Goal: Find specific fact: Find specific fact

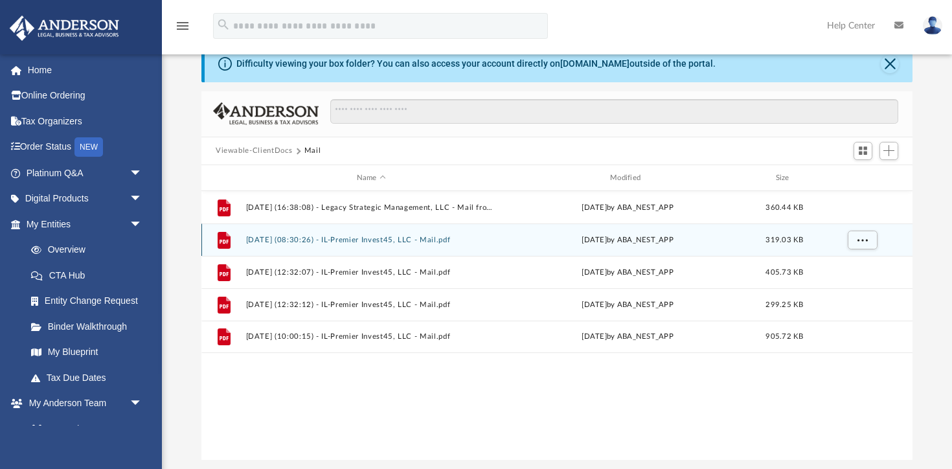
scroll to position [294, 711]
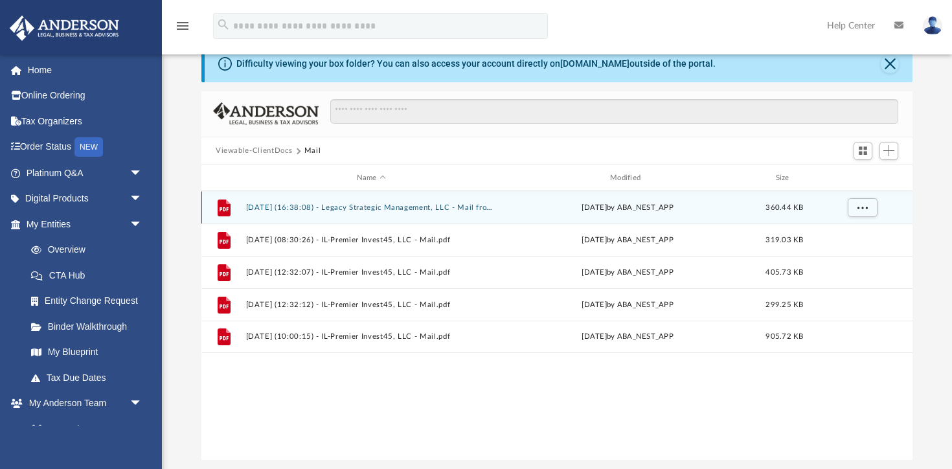
click at [326, 207] on button "2025.07.30 (16:38:08) - Legacy Strategic Management, LLC - Mail from Internal R…" at bounding box center [371, 207] width 251 height 8
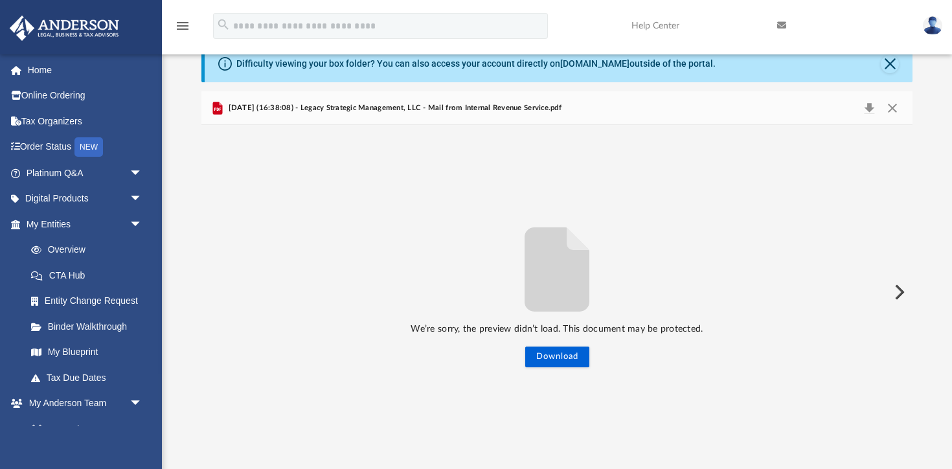
click at [590, 362] on div "We’re sorry, the preview didn’t load. This document may be protected. Download" at bounding box center [556, 293] width 711 height 150
click at [564, 352] on button "Download" at bounding box center [557, 357] width 64 height 21
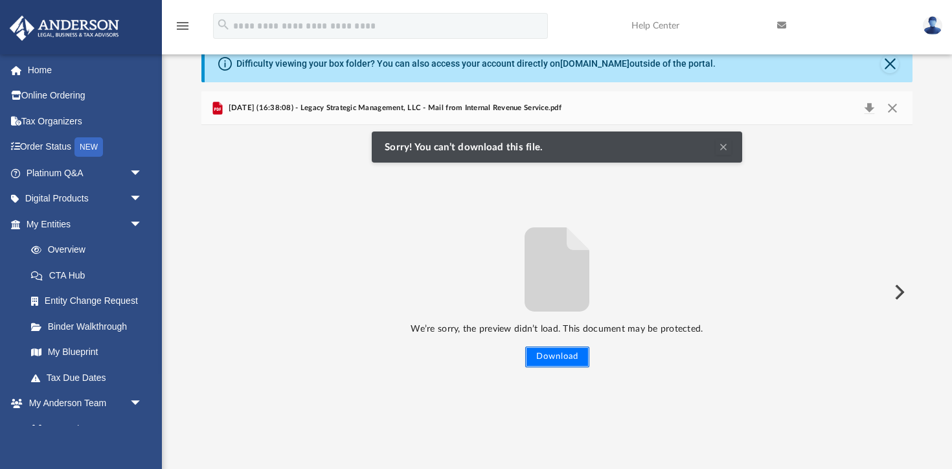
click at [555, 361] on button "Download" at bounding box center [557, 357] width 64 height 21
click at [897, 296] on button "Preview" at bounding box center [898, 292] width 29 height 36
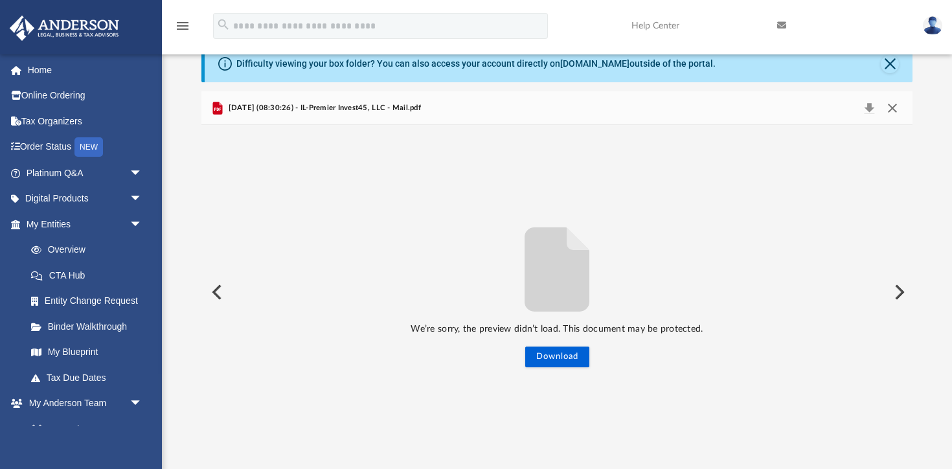
click at [891, 106] on button "Close" at bounding box center [892, 108] width 23 height 18
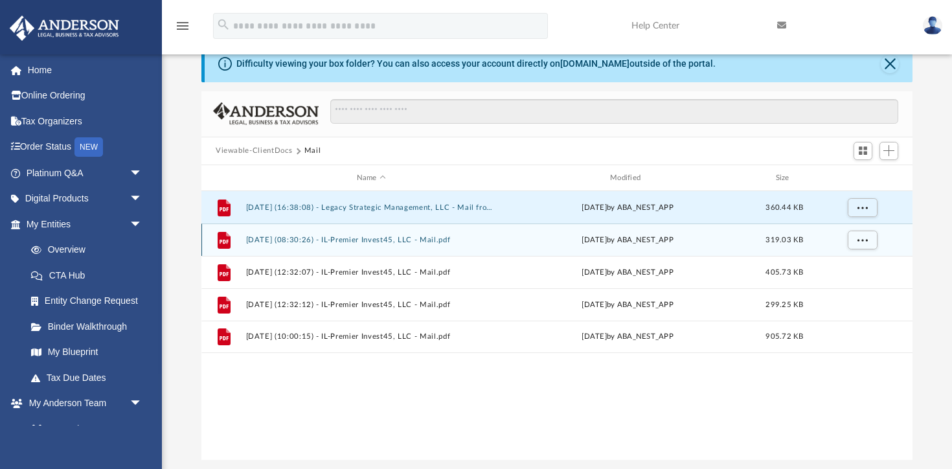
click at [623, 239] on div "Fri Sep 19 2025 by ABA_NEST_APP" at bounding box center [628, 241] width 251 height 12
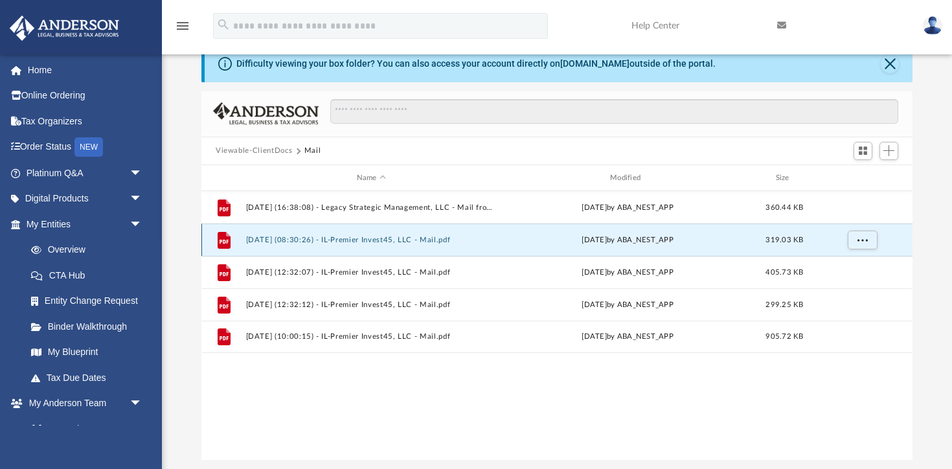
click at [406, 242] on button "2025.09.19 (08:30:26) - IL-Premier Invest45, LLC - Mail.pdf" at bounding box center [371, 240] width 251 height 8
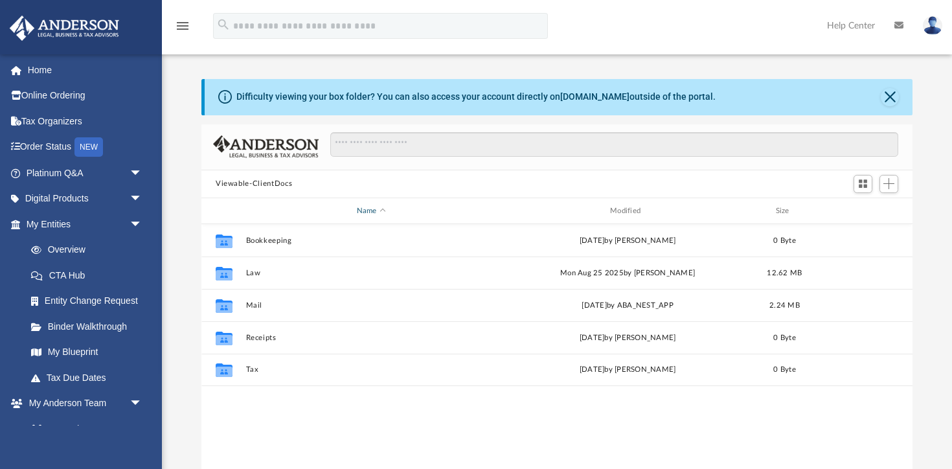
scroll to position [294, 711]
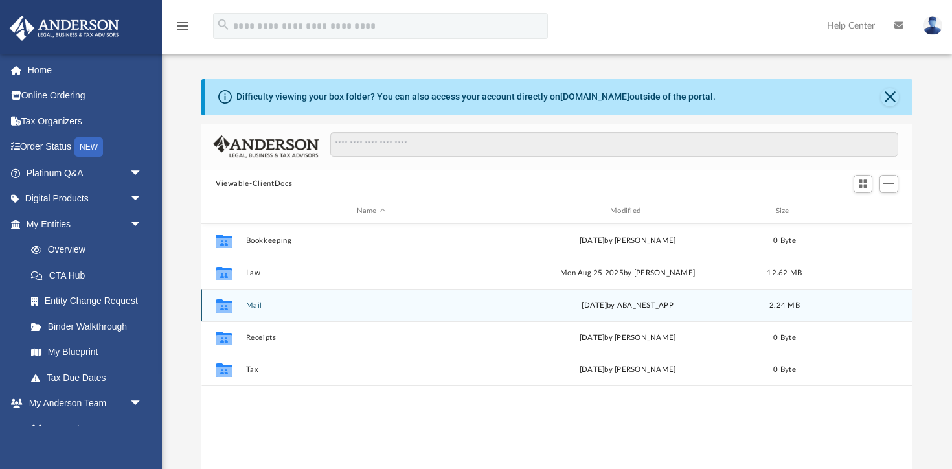
click at [242, 301] on div "Collaborated Folder Mail Thu Oct 2 2025 by ABA_NEST_APP 2.24 MB" at bounding box center [556, 305] width 711 height 32
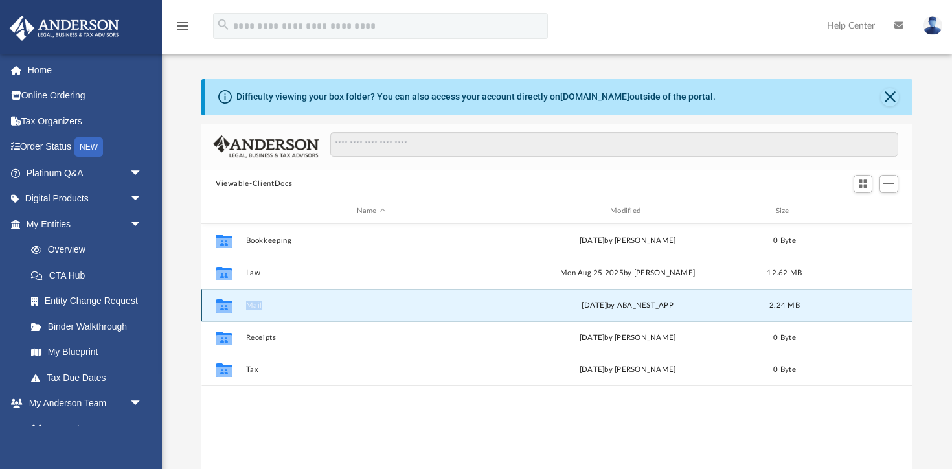
click at [247, 305] on button "Mail" at bounding box center [371, 305] width 251 height 8
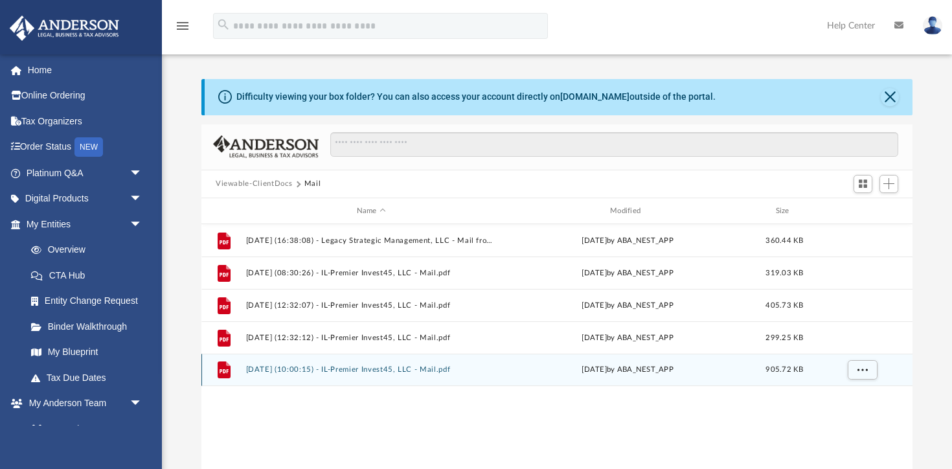
click at [304, 372] on button "2025.10.02 (10:00:15) - IL-Premier Invest45, LLC - Mail.pdf" at bounding box center [371, 370] width 251 height 8
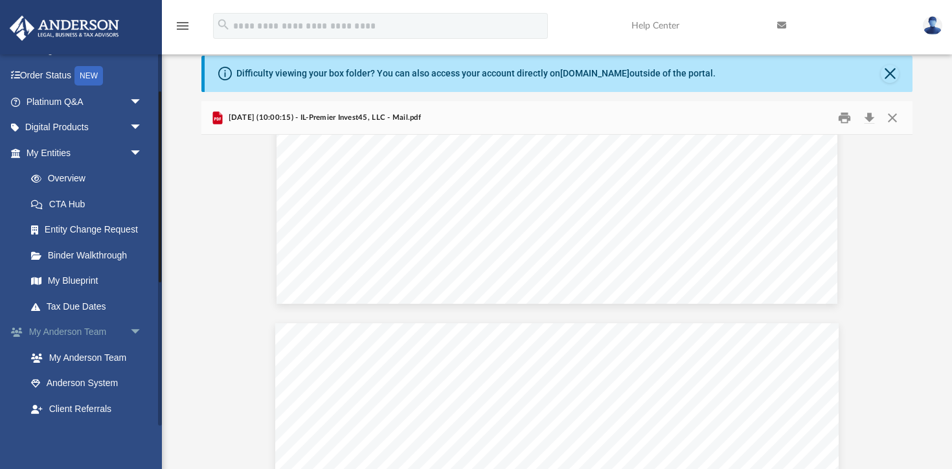
scroll to position [73, 0]
click at [56, 170] on link "Overview" at bounding box center [90, 177] width 144 height 26
click at [54, 187] on link "Overview" at bounding box center [90, 177] width 144 height 26
click at [57, 174] on link "Overview" at bounding box center [90, 177] width 144 height 26
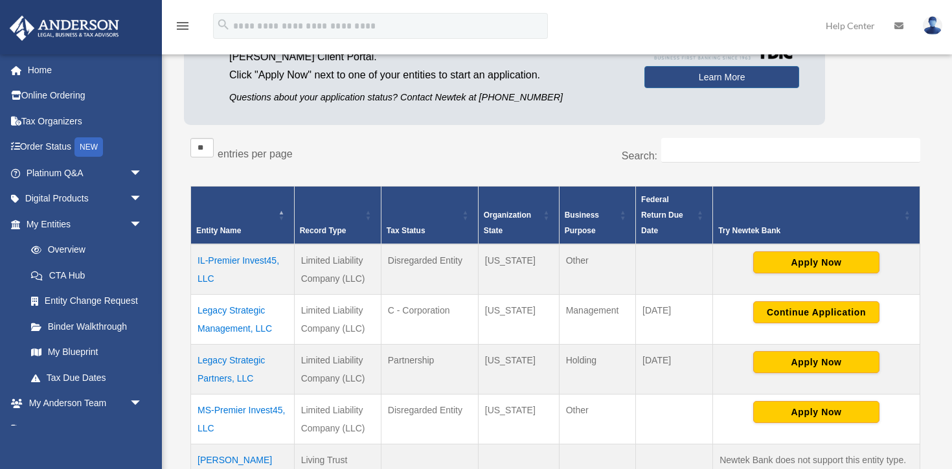
scroll to position [144, 0]
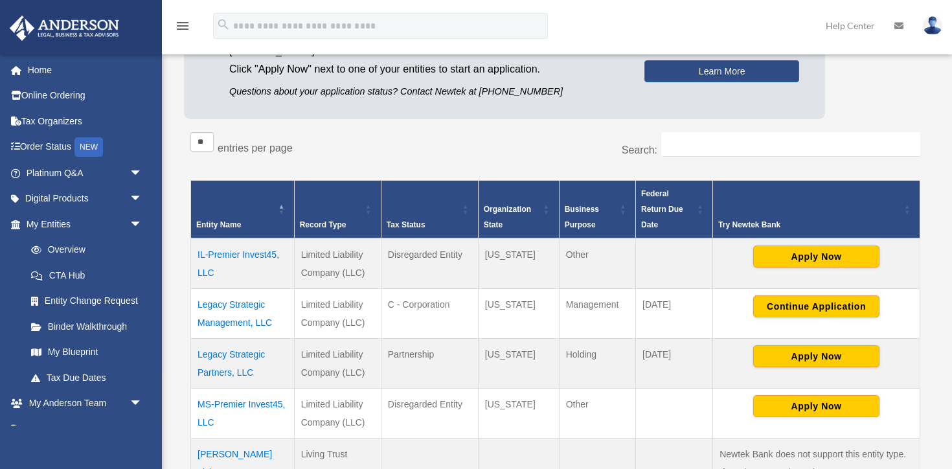
click at [234, 255] on td "IL-Premier Invest45, LLC" at bounding box center [243, 263] width 104 height 51
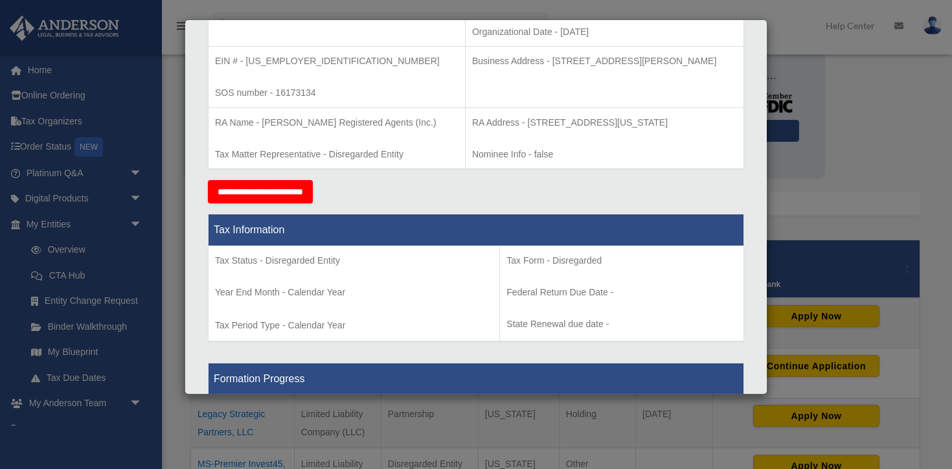
scroll to position [351, 0]
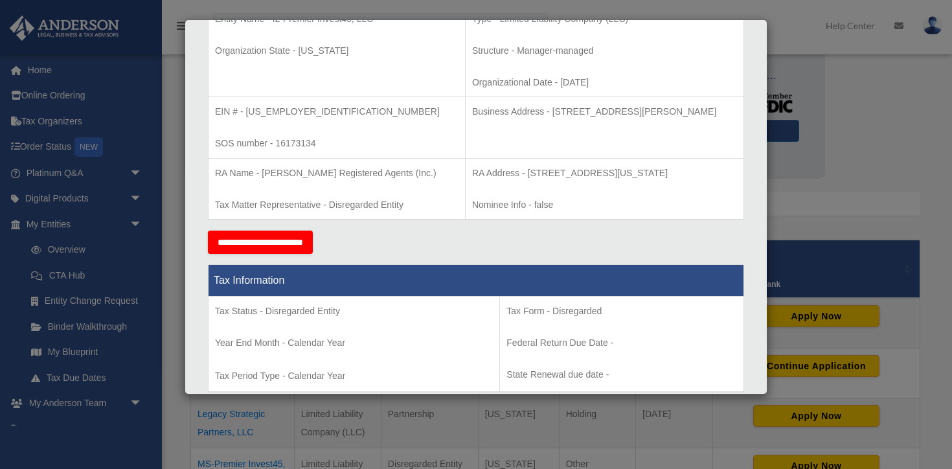
click at [483, 233] on div "**********" at bounding box center [476, 242] width 536 height 23
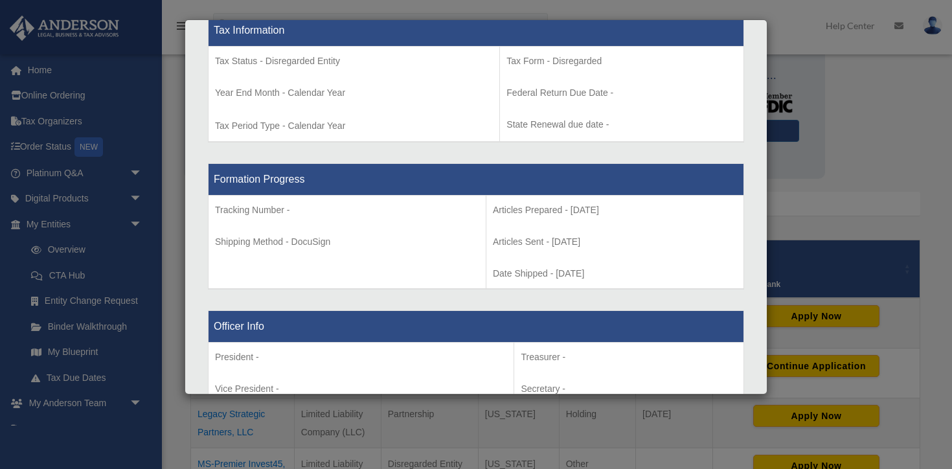
scroll to position [595, 0]
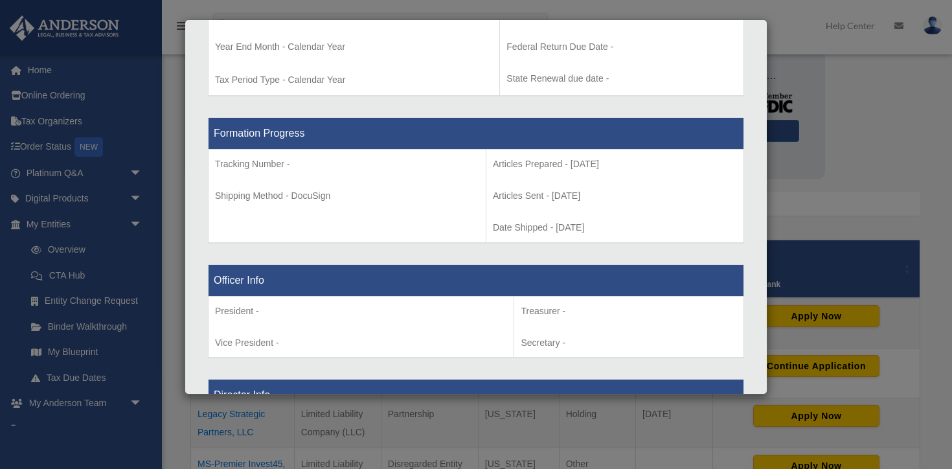
click at [838, 227] on div "Details × Articles Sent Organizational Date" at bounding box center [476, 234] width 952 height 469
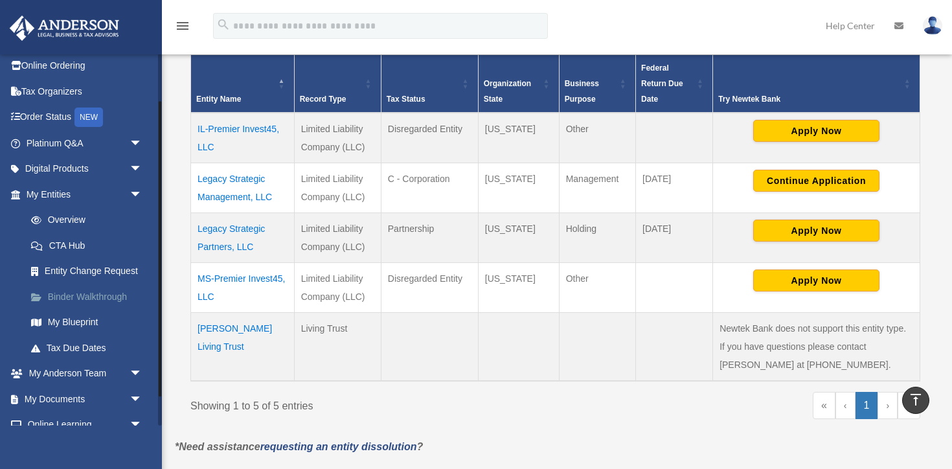
scroll to position [75, 0]
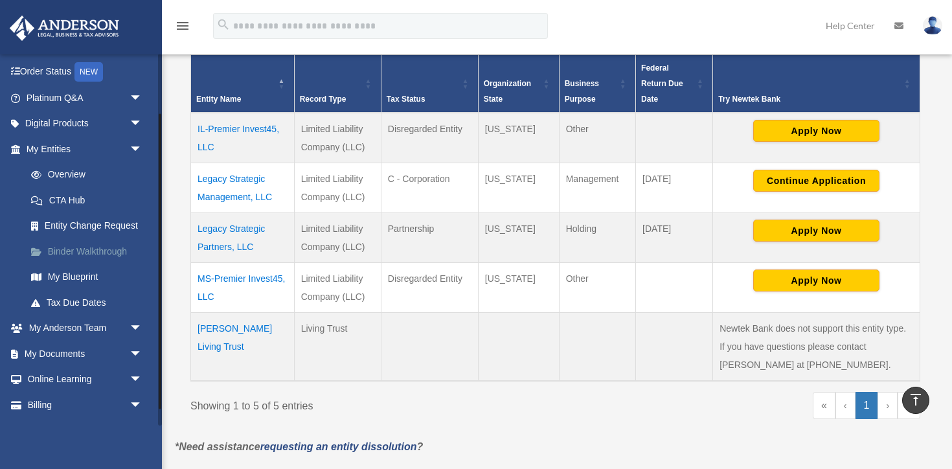
click at [67, 252] on link "Binder Walkthrough" at bounding box center [90, 251] width 144 height 26
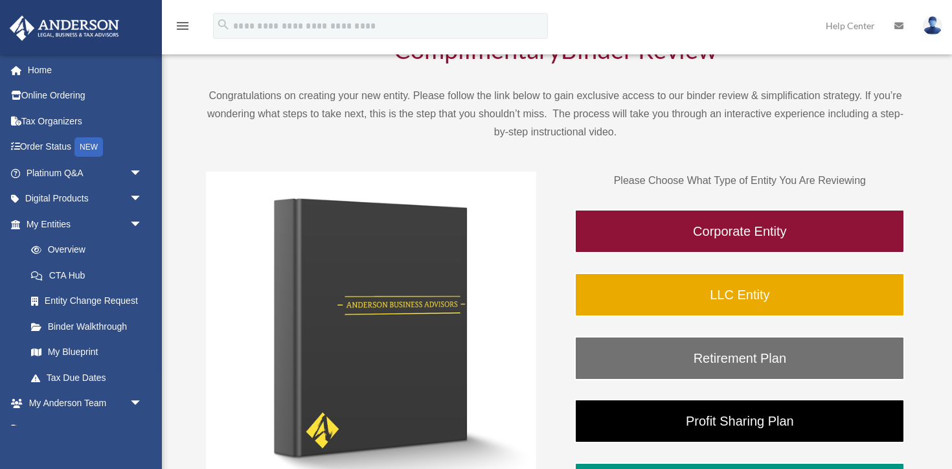
scroll to position [86, 0]
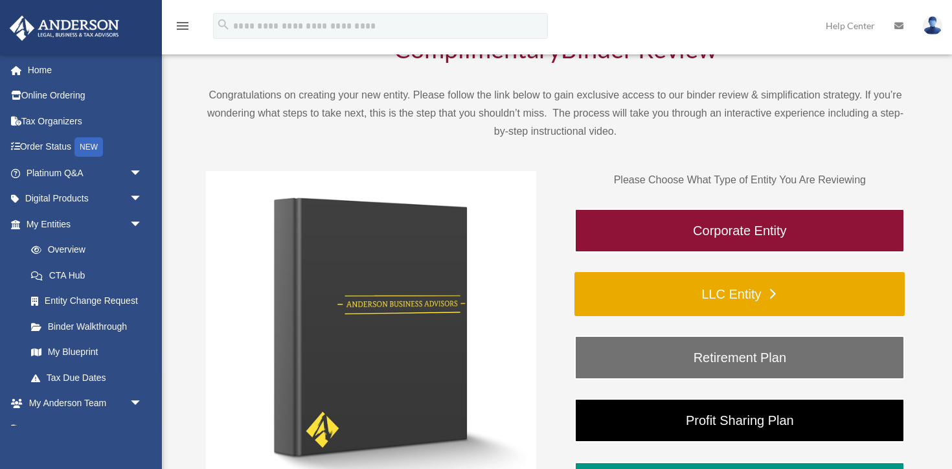
click at [633, 284] on link "LLC Entity" at bounding box center [740, 294] width 330 height 44
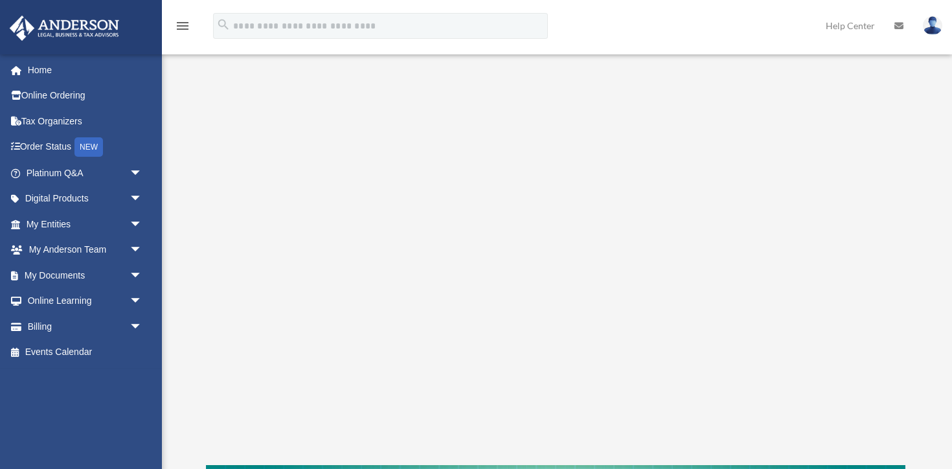
scroll to position [155, 0]
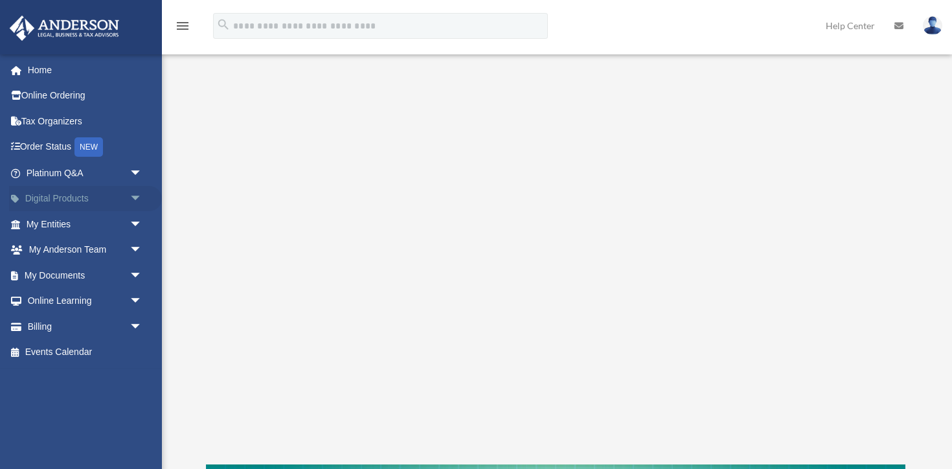
click at [59, 203] on link "Digital Products arrow_drop_down" at bounding box center [85, 199] width 153 height 26
click at [49, 228] on link "My Entities arrow_drop_down" at bounding box center [85, 224] width 153 height 26
click at [36, 278] on link "My Documents arrow_drop_down" at bounding box center [85, 275] width 153 height 26
click at [130, 277] on span "arrow_drop_down" at bounding box center [143, 275] width 26 height 27
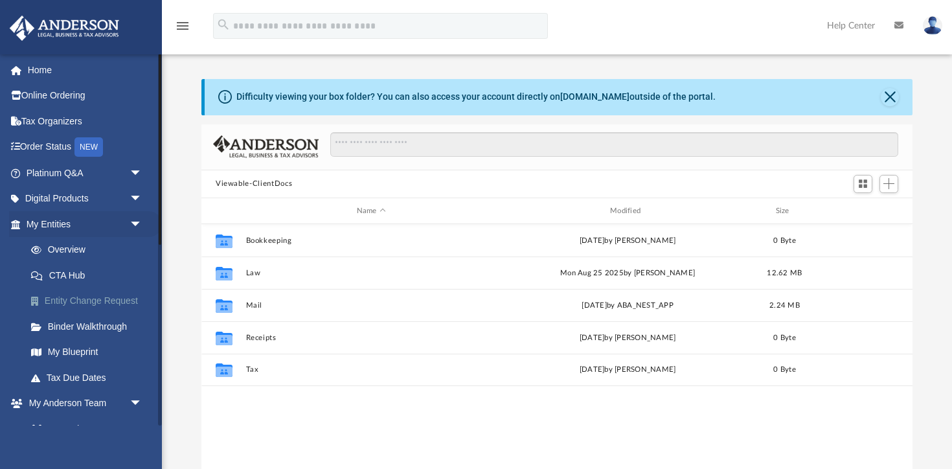
scroll to position [294, 711]
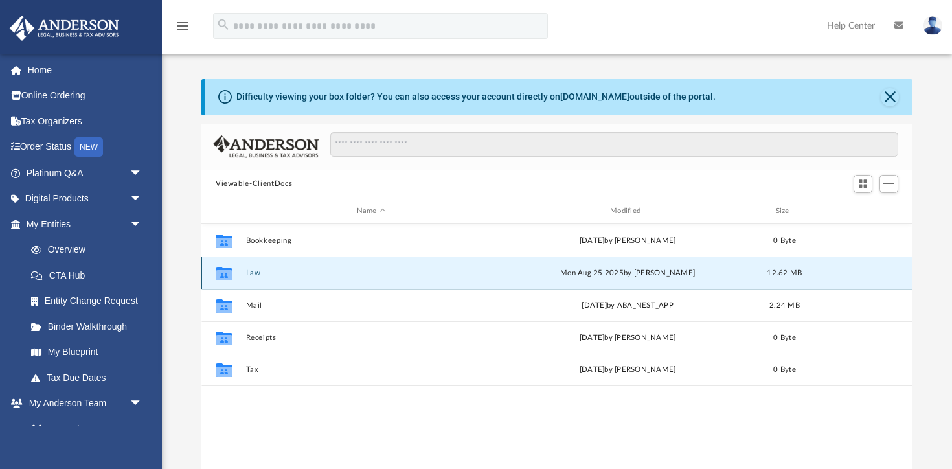
click at [254, 273] on button "Law" at bounding box center [371, 273] width 251 height 8
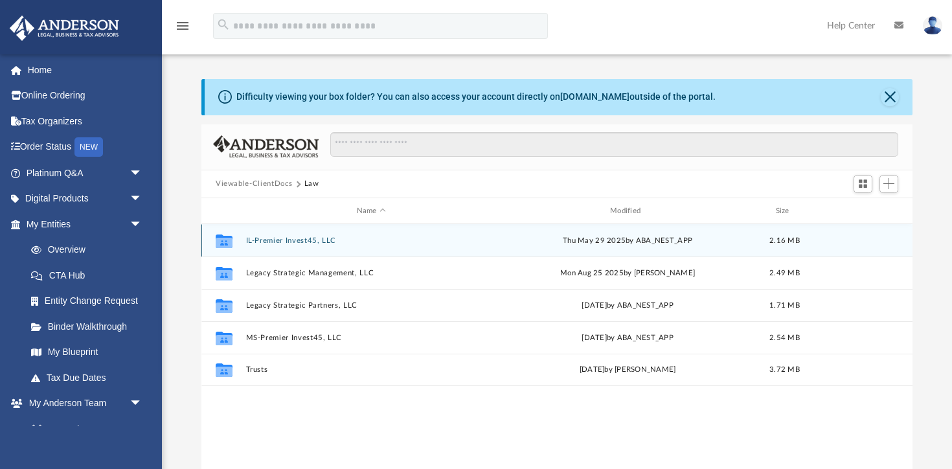
click at [299, 240] on button "IL-Premier Invest45, LLC" at bounding box center [371, 240] width 251 height 8
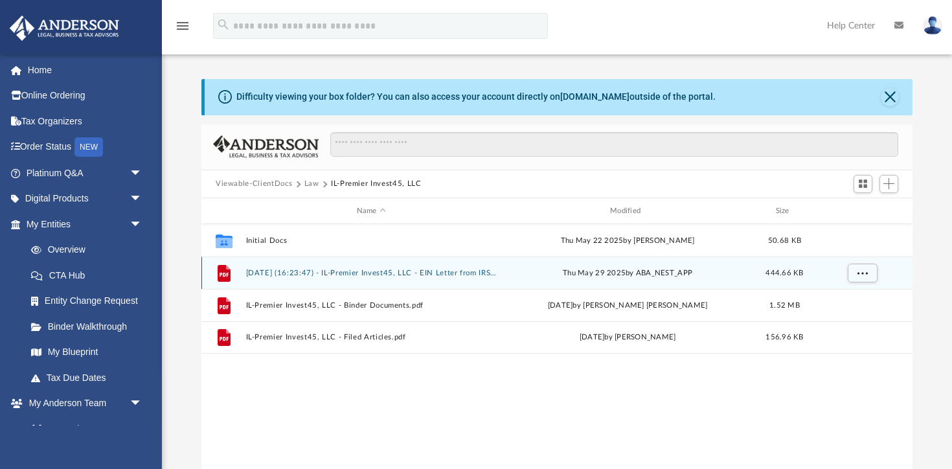
click at [286, 276] on button "2025.05.29 (16:23:47) - IL-Premier Invest45, LLC - EIN Letter from IRS.pdf" at bounding box center [371, 273] width 251 height 8
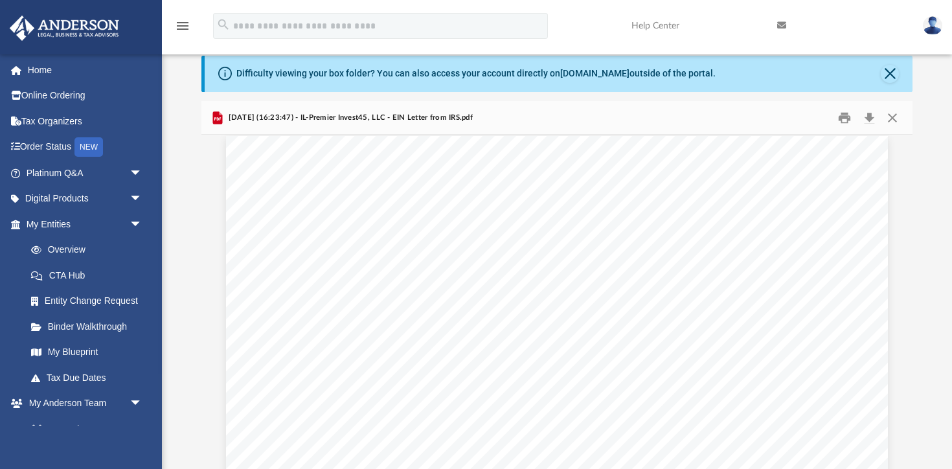
scroll to position [0, 0]
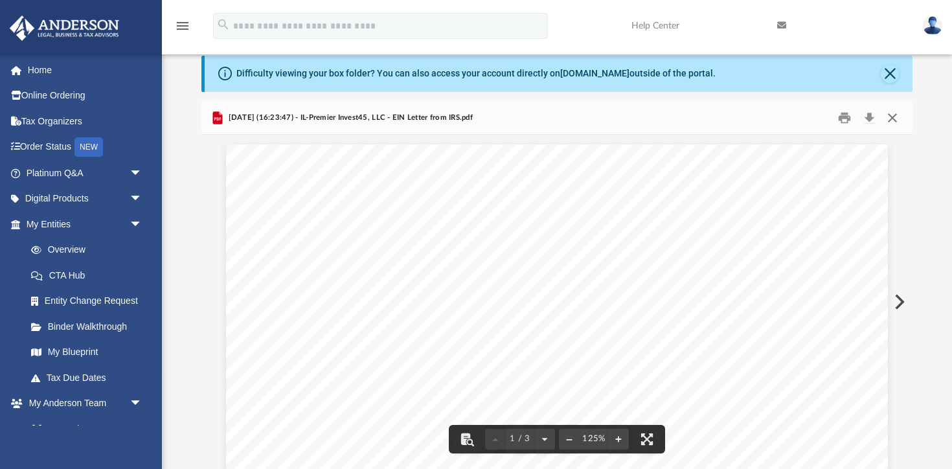
click at [895, 117] on button "Close" at bounding box center [892, 118] width 23 height 20
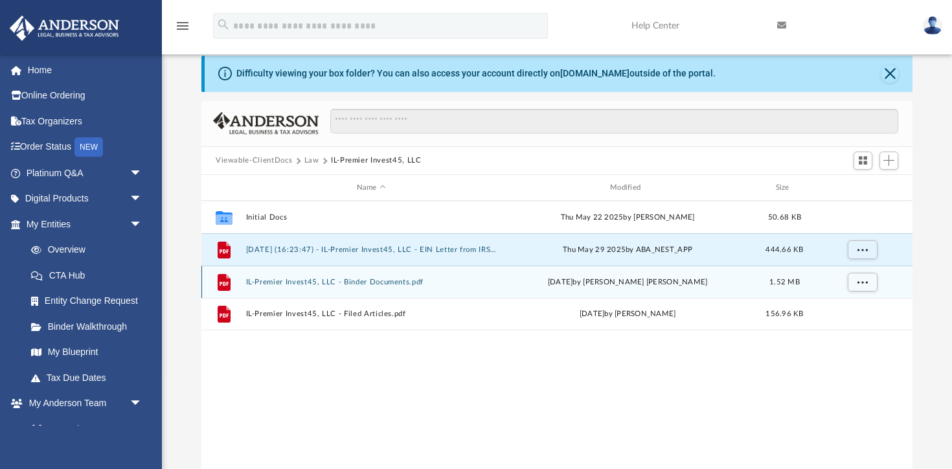
click at [332, 281] on button "IL-Premier Invest45, LLC - Binder Documents.pdf" at bounding box center [371, 282] width 251 height 8
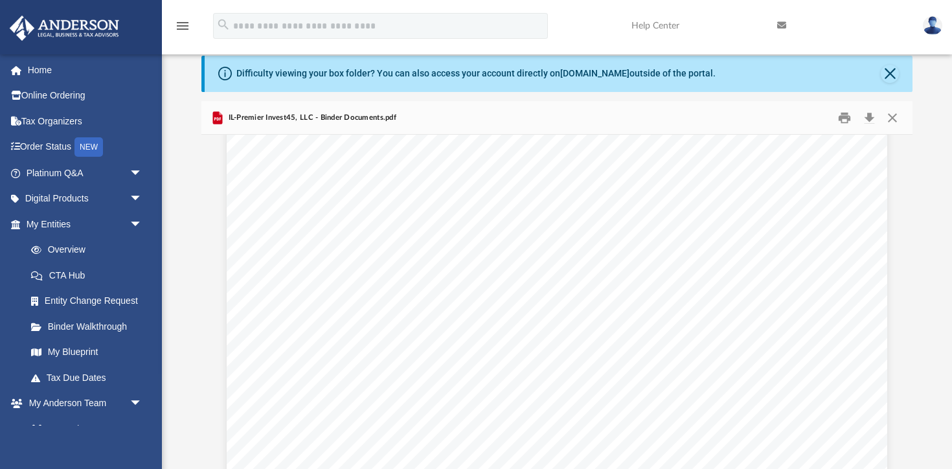
scroll to position [10984, 0]
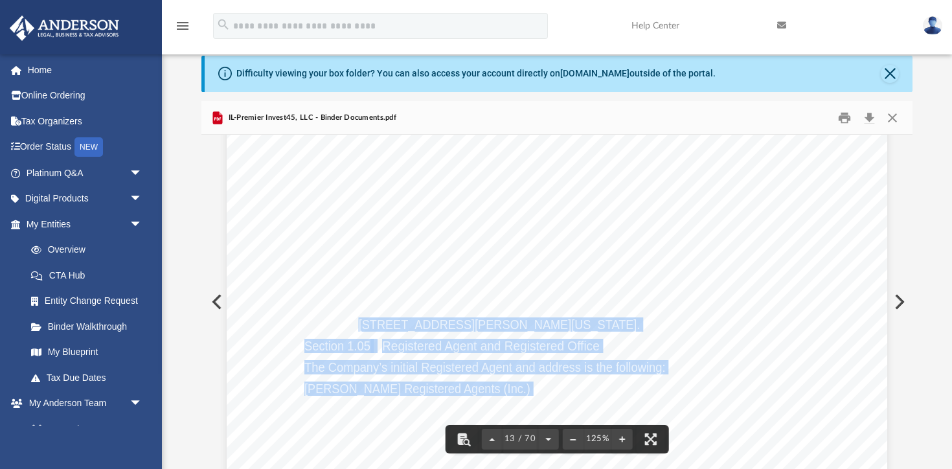
drag, startPoint x: 358, startPoint y: 323, endPoint x: 667, endPoint y: 322, distance: 309.0
click at [667, 322] on div "Operating Agreement of IL-Premier Invest45, LLC Page 1 of 45 OPERATING AGREEMEN…" at bounding box center [557, 84] width 661 height 855
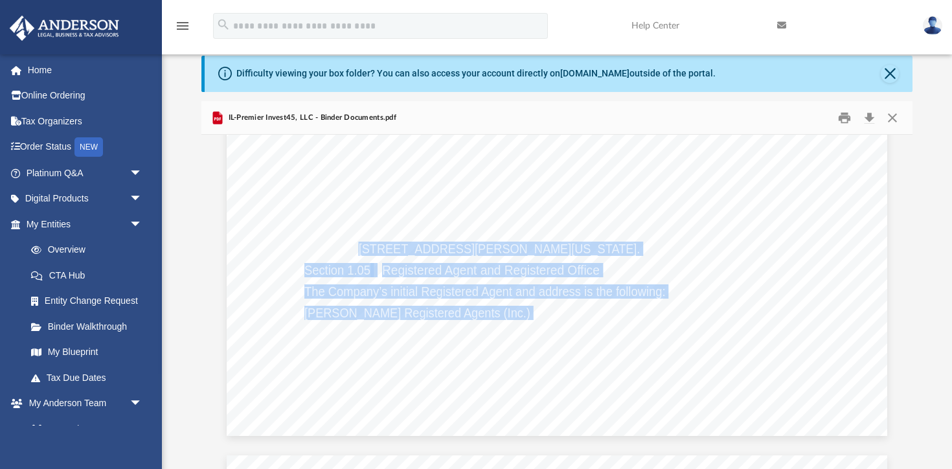
scroll to position [11017, 0]
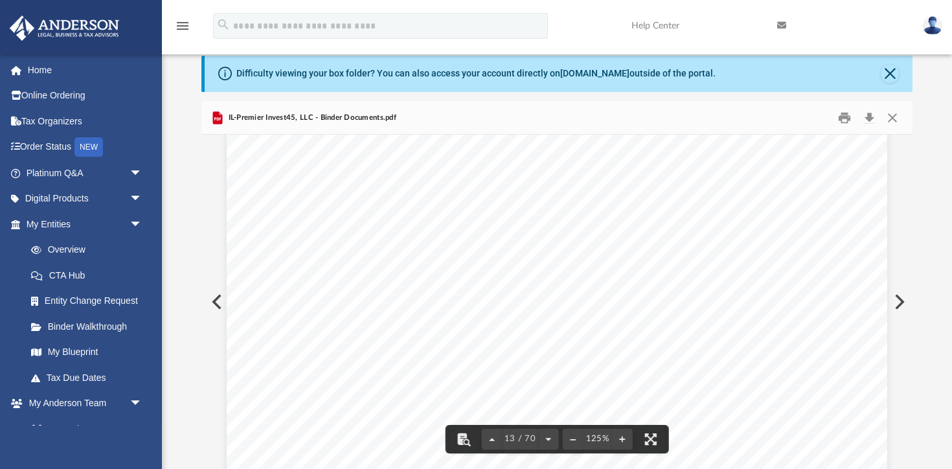
click at [377, 281] on span "The street address of the principal office in the United States where the Compa…" at bounding box center [584, 276] width 558 height 13
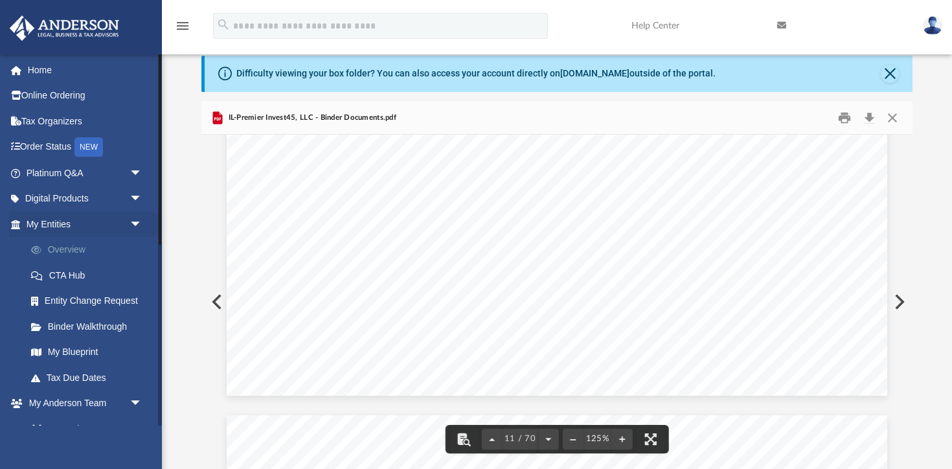
click at [63, 253] on link "Overview" at bounding box center [90, 250] width 144 height 26
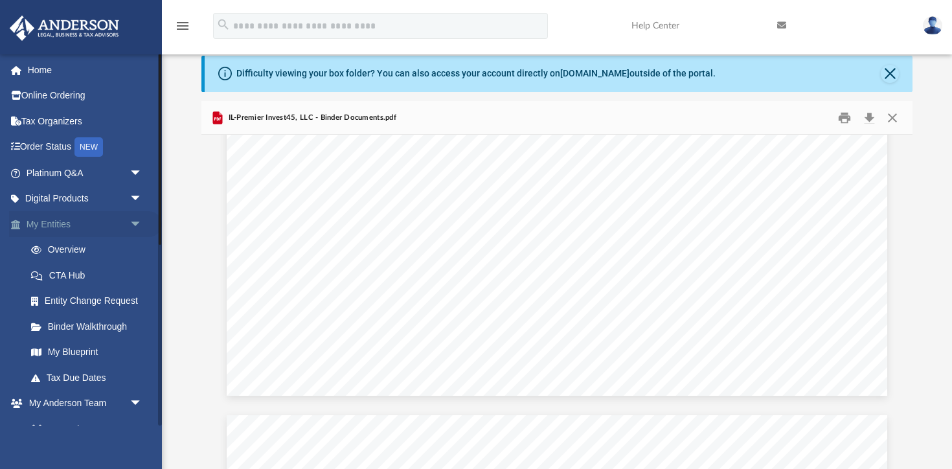
click at [57, 224] on link "My Entities arrow_drop_down" at bounding box center [85, 224] width 153 height 26
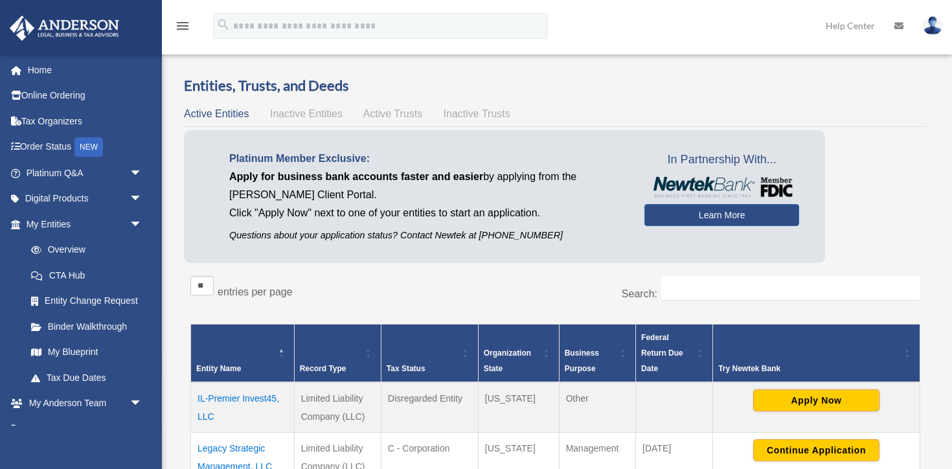
click at [248, 391] on td "IL-Premier Invest45, LLC" at bounding box center [243, 407] width 104 height 51
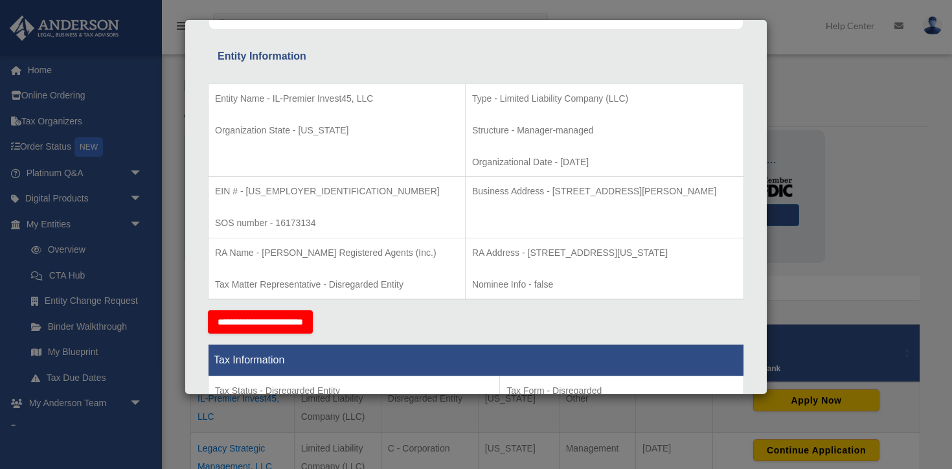
scroll to position [218, 0]
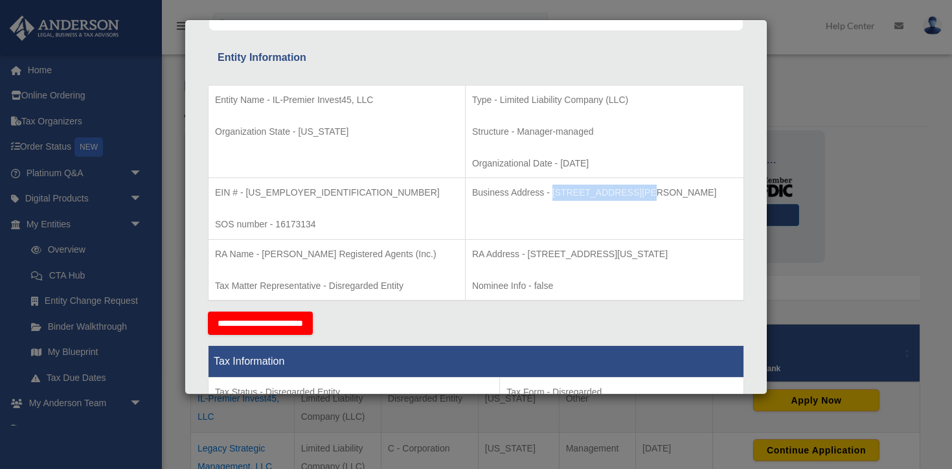
drag, startPoint x: 507, startPoint y: 194, endPoint x: 589, endPoint y: 188, distance: 82.5
click at [589, 188] on p "Business Address - [STREET_ADDRESS][PERSON_NAME]" at bounding box center [604, 193] width 265 height 16
click at [494, 219] on td "Business Address - [STREET_ADDRESS][PERSON_NAME]" at bounding box center [604, 209] width 279 height 62
drag, startPoint x: 711, startPoint y: 191, endPoint x: 507, endPoint y: 189, distance: 204.7
click at [507, 189] on p "Business Address - [STREET_ADDRESS][PERSON_NAME]" at bounding box center [604, 193] width 265 height 16
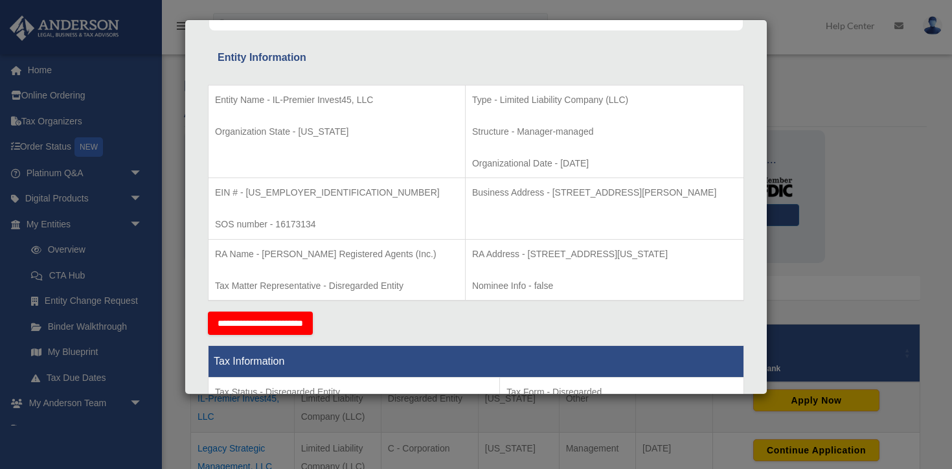
copy p "[STREET_ADDRESS][PERSON_NAME]"
drag, startPoint x: 273, startPoint y: 101, endPoint x: 371, endPoint y: 105, distance: 97.9
click at [371, 105] on p "Entity Name - IL-Premier Invest45, LLC" at bounding box center [337, 100] width 244 height 16
copy p "IL-Premier Invest45, LLC"
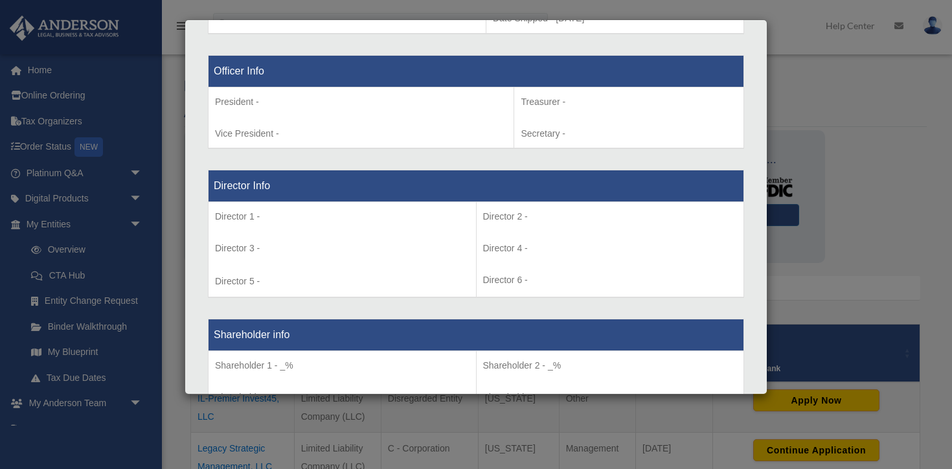
scroll to position [806, 0]
